Goal: Entertainment & Leisure: Consume media (video, audio)

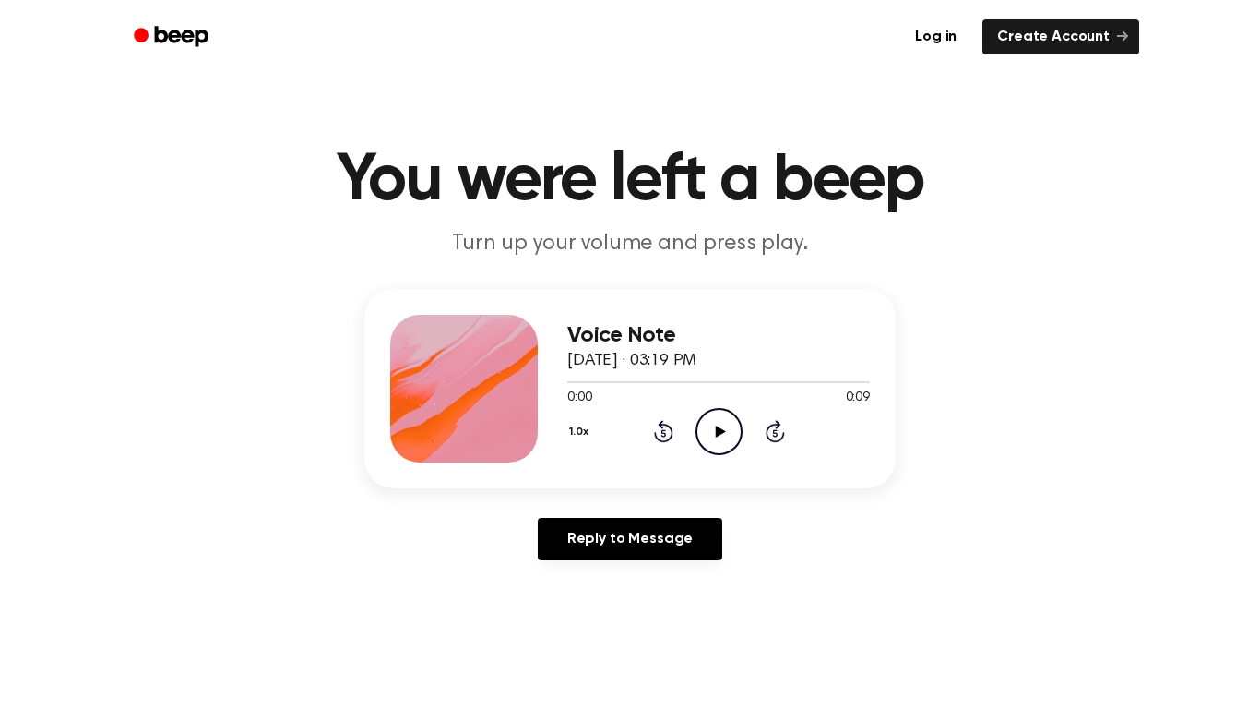
click at [691, 419] on div "1.0x Rewind 5 seconds Play Audio Skip 5 seconds" at bounding box center [718, 431] width 303 height 47
click at [709, 431] on icon "Play Audio" at bounding box center [719, 431] width 47 height 47
click at [929, 35] on link "Log in" at bounding box center [936, 36] width 71 height 35
click at [711, 441] on icon "Play Audio" at bounding box center [719, 431] width 47 height 47
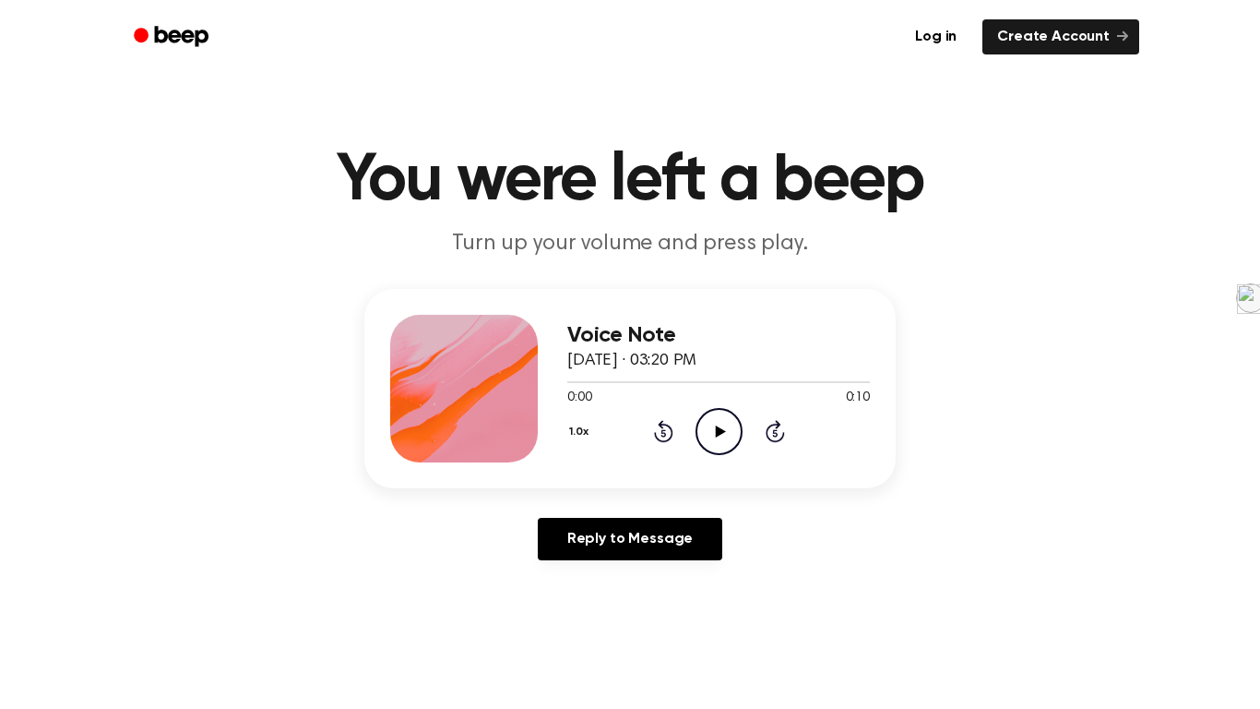
click at [718, 440] on icon "Play Audio" at bounding box center [719, 431] width 47 height 47
click at [706, 416] on icon "Play Audio" at bounding box center [719, 431] width 47 height 47
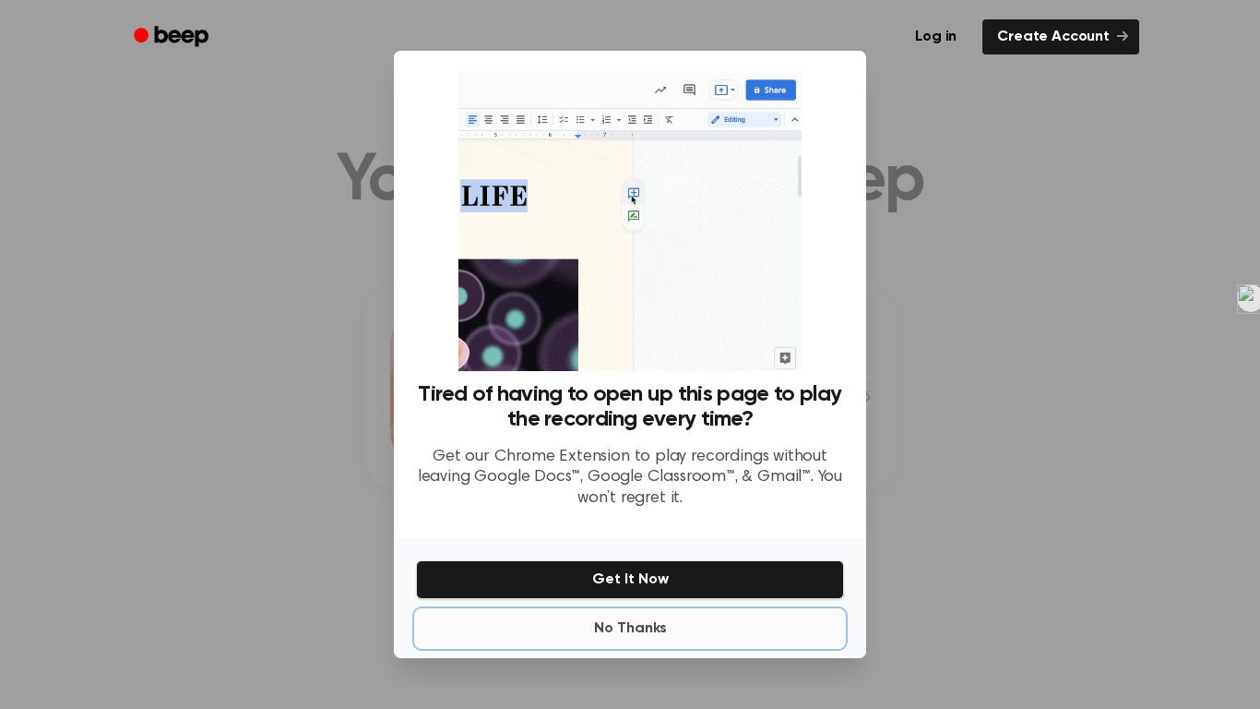
click at [635, 633] on button "No Thanks" at bounding box center [630, 628] width 428 height 37
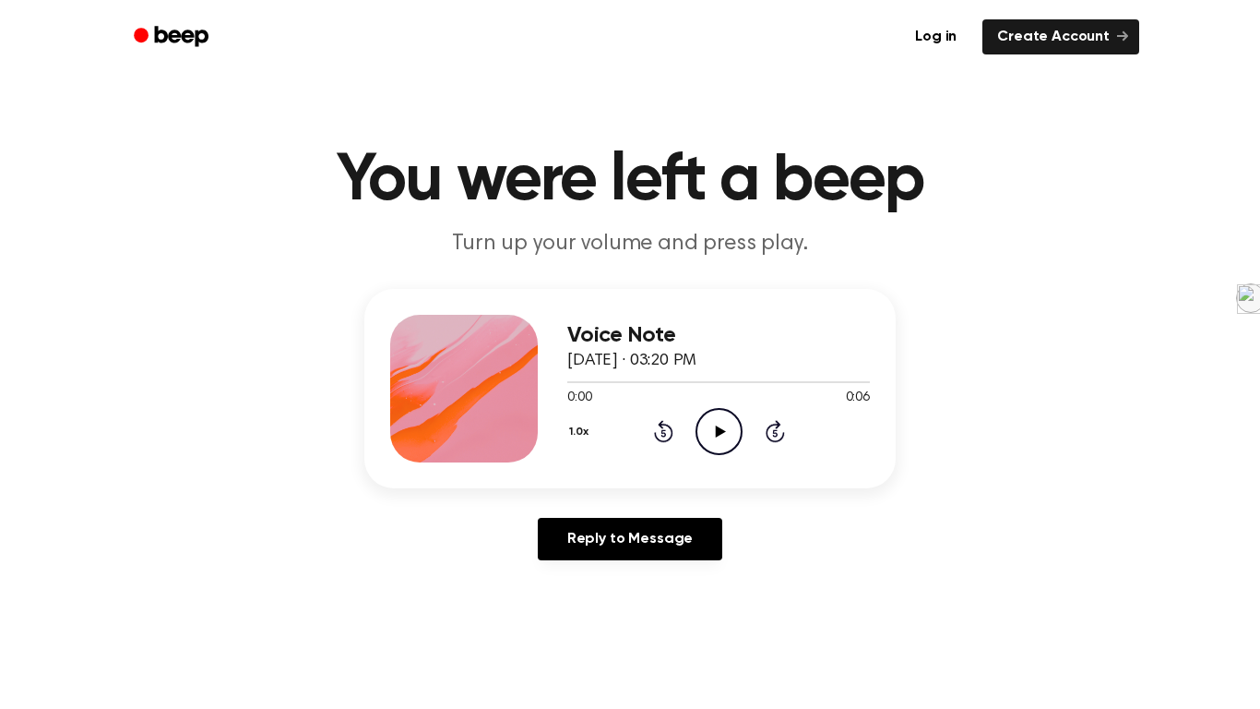
click at [716, 432] on icon at bounding box center [720, 431] width 10 height 12
click at [727, 445] on icon "Play Audio" at bounding box center [719, 431] width 47 height 47
click at [708, 441] on icon "Play Audio" at bounding box center [719, 431] width 47 height 47
click at [721, 426] on icon "Play Audio" at bounding box center [719, 431] width 47 height 47
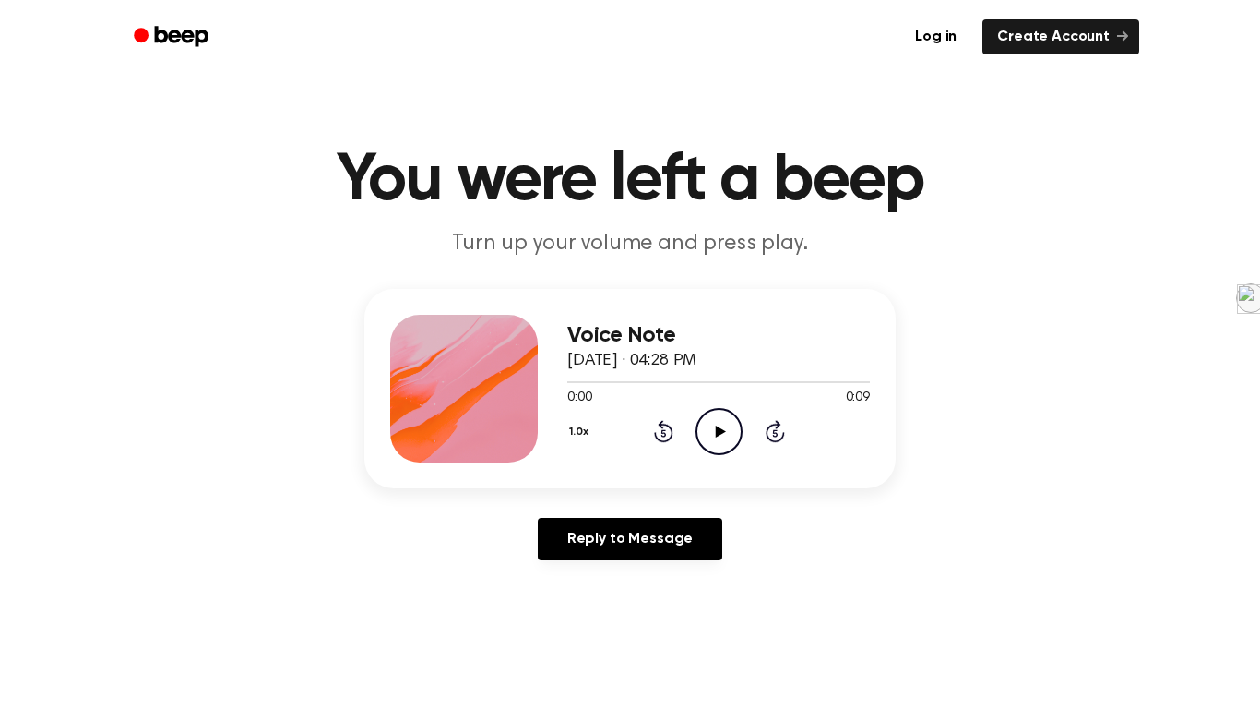
click at [730, 422] on icon "Play Audio" at bounding box center [719, 431] width 47 height 47
click at [726, 418] on icon "Play Audio" at bounding box center [719, 431] width 47 height 47
click at [711, 450] on icon "Play Audio" at bounding box center [719, 431] width 47 height 47
click at [718, 433] on icon at bounding box center [720, 431] width 10 height 12
click at [713, 436] on icon "Play Audio" at bounding box center [719, 431] width 47 height 47
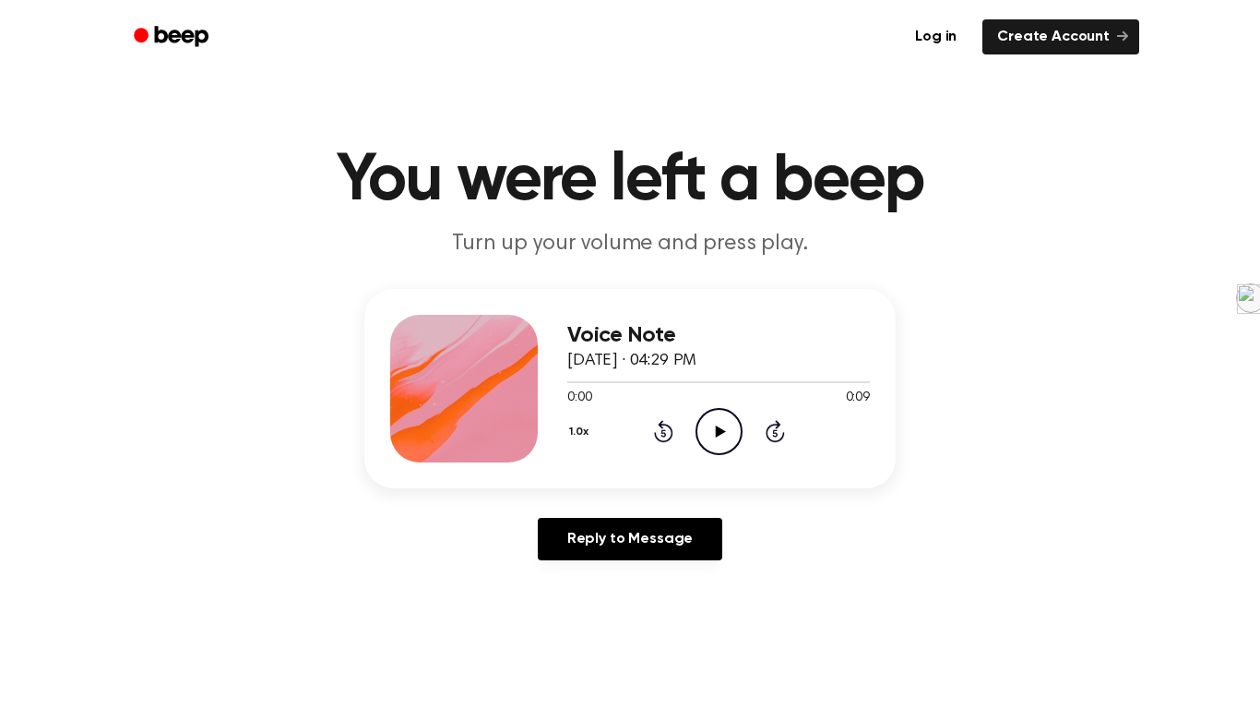
click at [727, 420] on icon "Play Audio" at bounding box center [719, 431] width 47 height 47
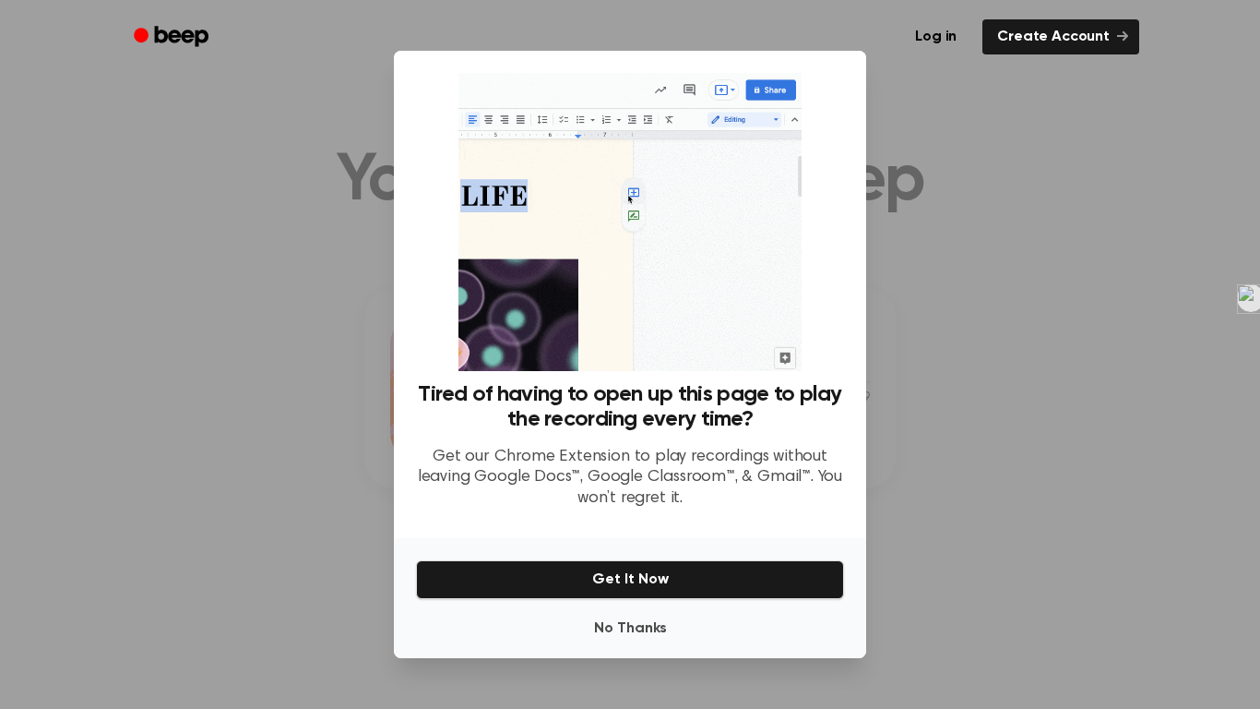
click at [935, 143] on div at bounding box center [630, 354] width 1260 height 709
click at [1051, 164] on div at bounding box center [630, 354] width 1260 height 709
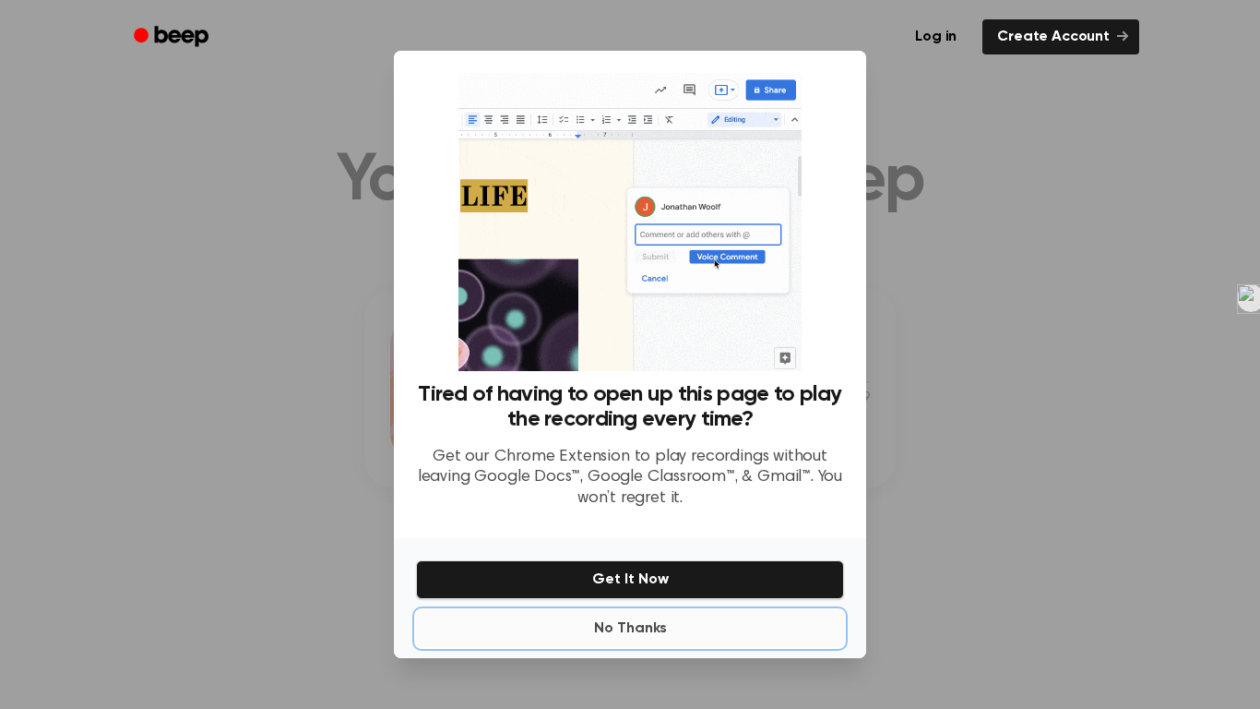
click at [600, 627] on button "No Thanks" at bounding box center [630, 628] width 428 height 37
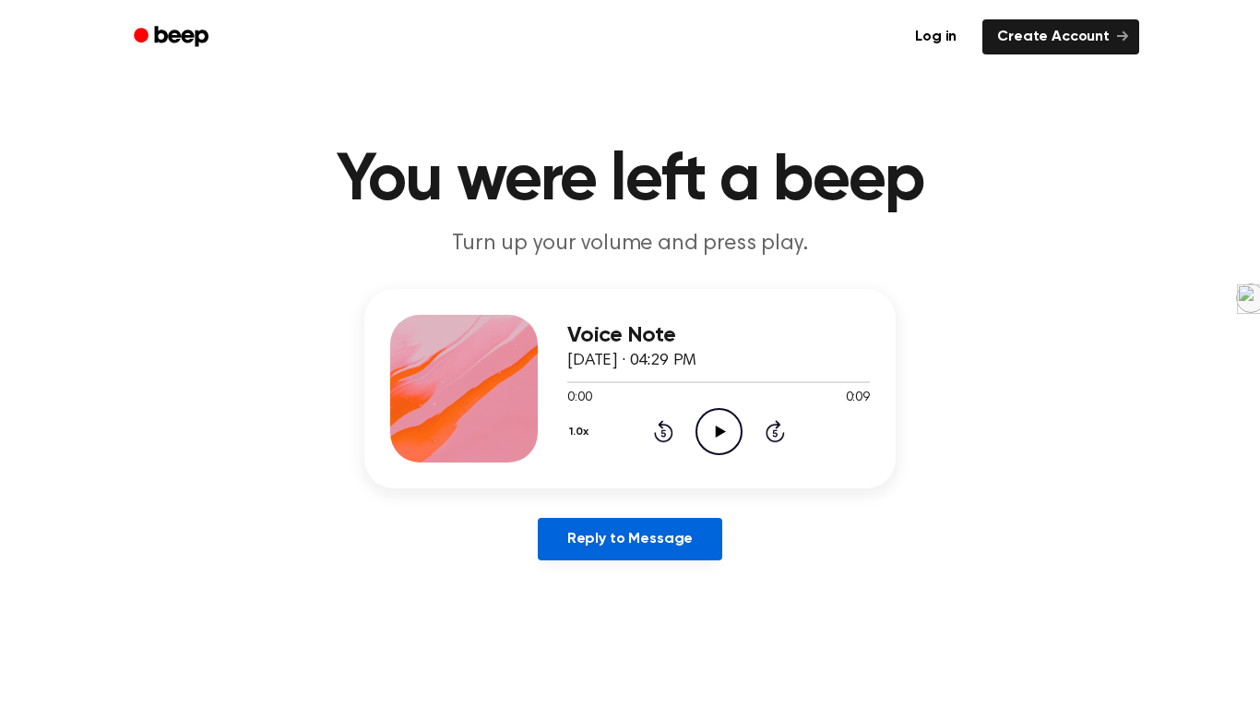
click at [631, 553] on link "Reply to Message" at bounding box center [630, 539] width 185 height 42
click at [716, 440] on icon "Play Audio" at bounding box center [719, 431] width 47 height 47
click at [721, 412] on icon "Play Audio" at bounding box center [719, 431] width 47 height 47
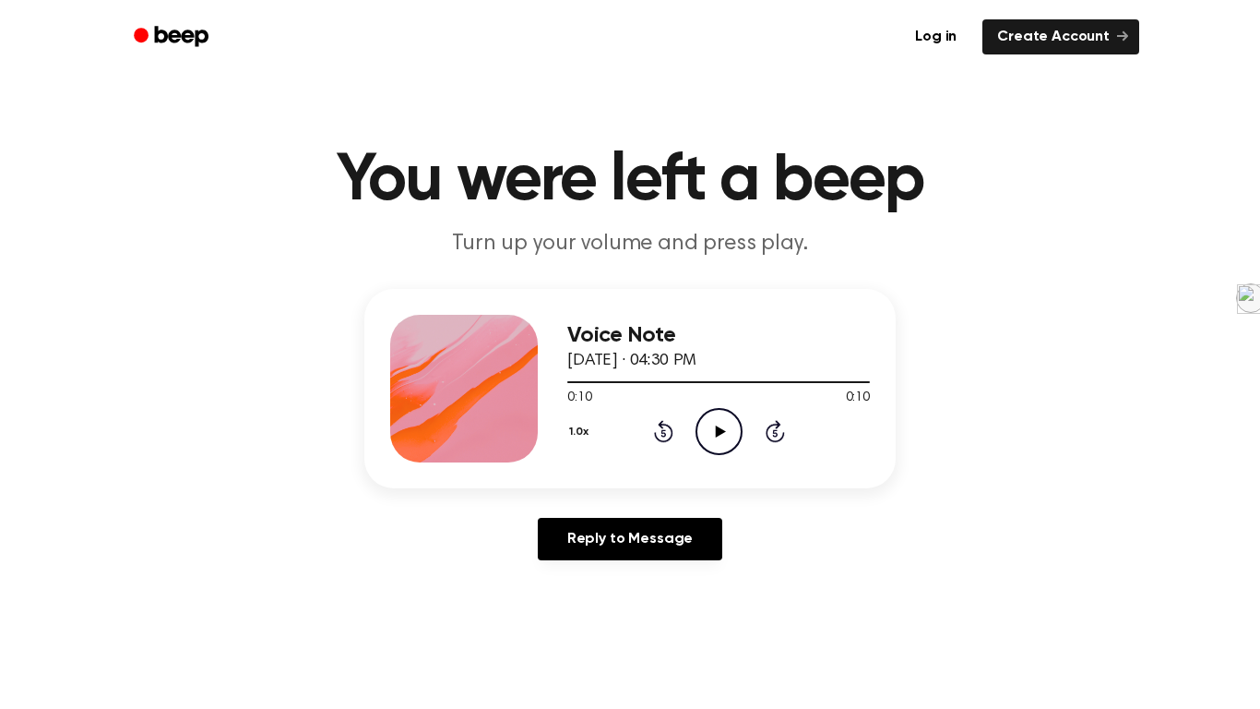
click at [728, 435] on icon "Play Audio" at bounding box center [719, 431] width 47 height 47
click at [729, 419] on icon "Play Audio" at bounding box center [719, 431] width 47 height 47
click at [723, 437] on icon "Play Audio" at bounding box center [719, 431] width 47 height 47
click at [724, 422] on icon "Play Audio" at bounding box center [719, 431] width 47 height 47
click at [720, 422] on icon "Play Audio" at bounding box center [719, 431] width 47 height 47
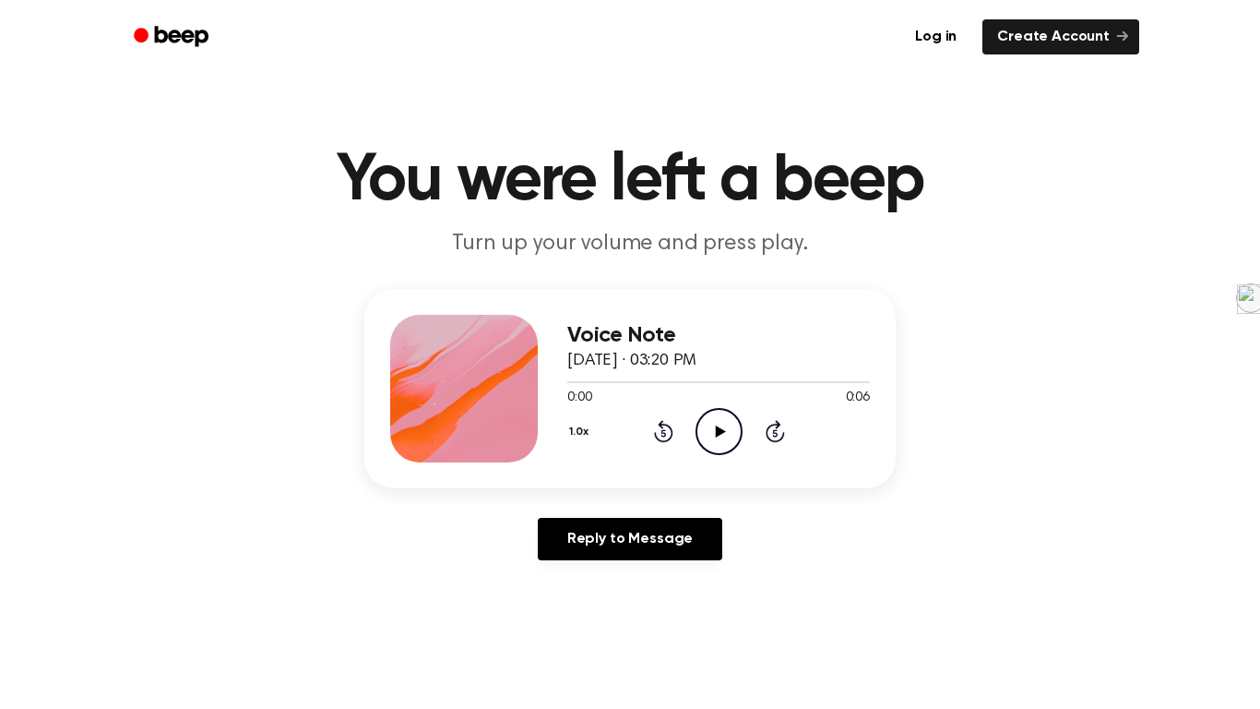
click at [730, 437] on icon "Play Audio" at bounding box center [719, 431] width 47 height 47
click at [715, 450] on icon "Play Audio" at bounding box center [719, 431] width 47 height 47
